Goal: Task Accomplishment & Management: Use online tool/utility

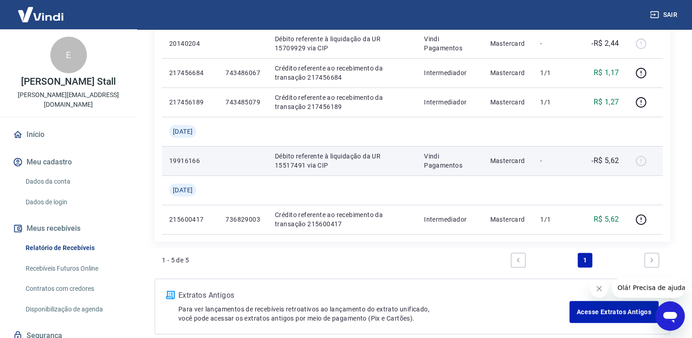
scroll to position [233, 0]
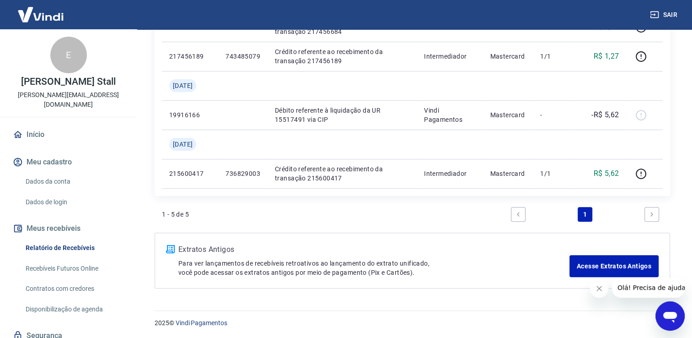
click at [655, 214] on link "Next page" at bounding box center [651, 214] width 15 height 15
click at [514, 215] on link "Previous page" at bounding box center [518, 214] width 15 height 15
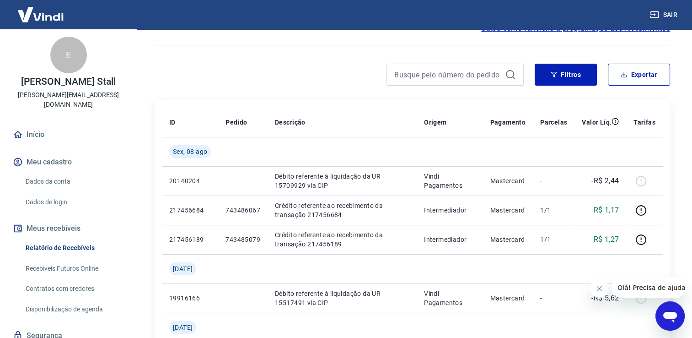
scroll to position [32, 0]
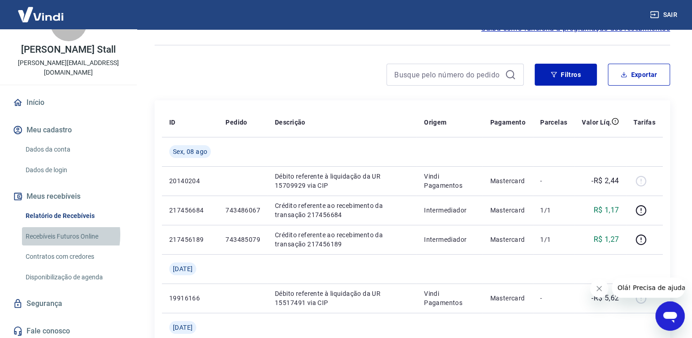
click at [49, 227] on link "Recebíveis Futuros Online" at bounding box center [74, 236] width 104 height 19
